Goal: Navigation & Orientation: Find specific page/section

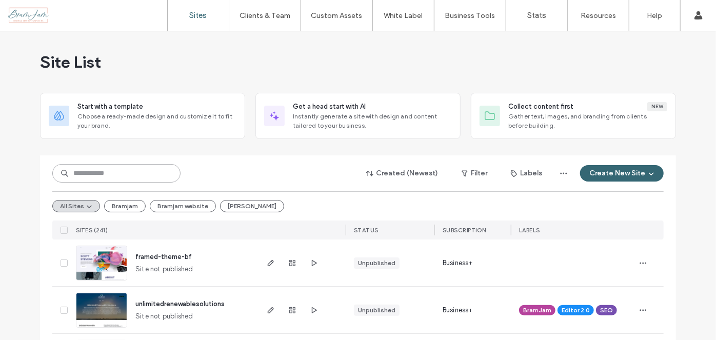
click at [161, 175] on input at bounding box center [116, 173] width 128 height 18
type input "********"
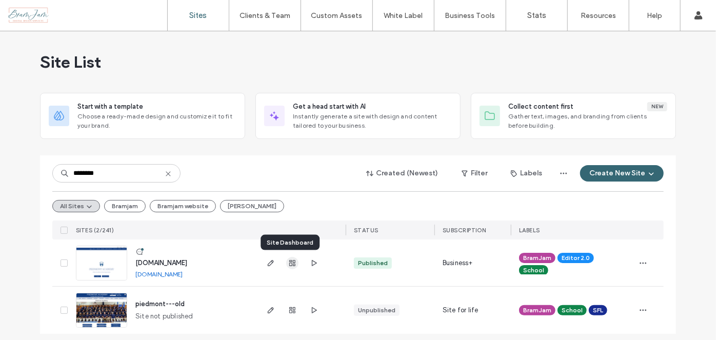
click at [290, 266] on span "button" at bounding box center [292, 263] width 12 height 12
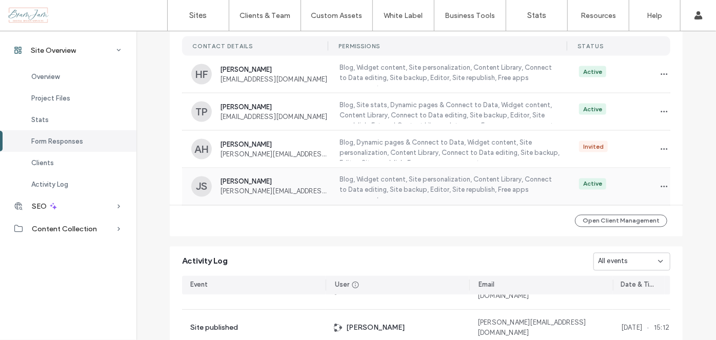
scroll to position [46, 0]
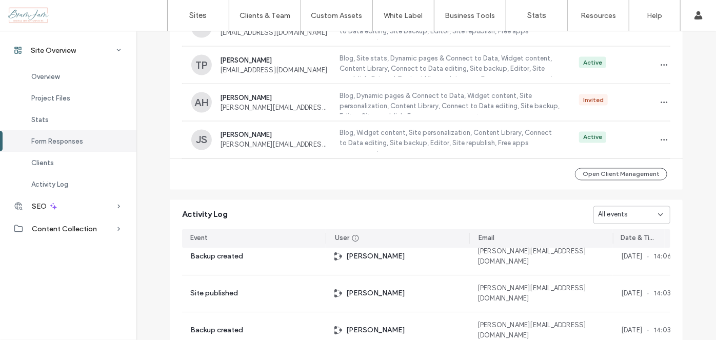
scroll to position [1076, 0]
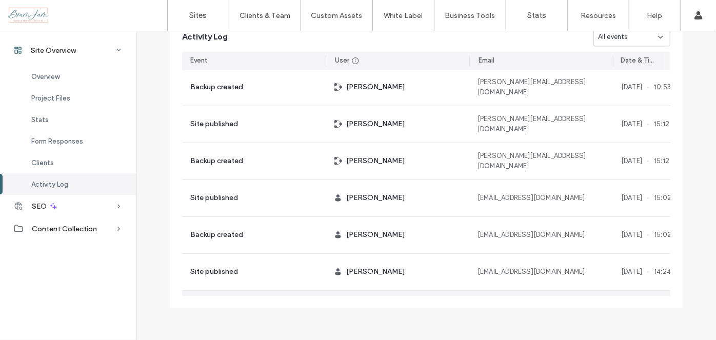
scroll to position [280, 0]
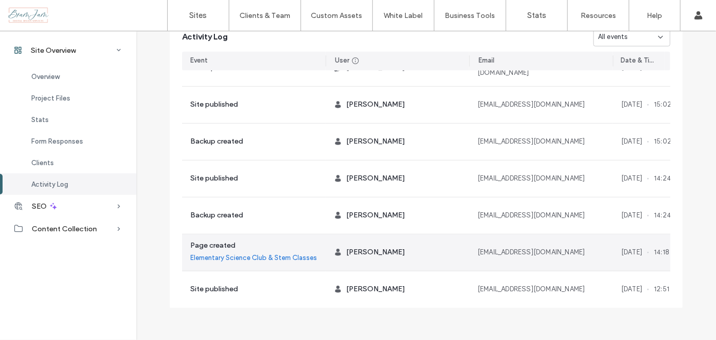
click at [259, 253] on link "Elementary Science Club & Stem Classes" at bounding box center [253, 257] width 127 height 13
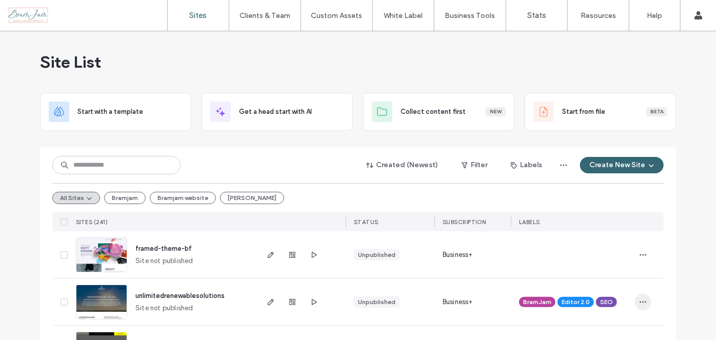
click at [638, 308] on span "button" at bounding box center [643, 302] width 16 height 16
